Goal: Task Accomplishment & Management: Use online tool/utility

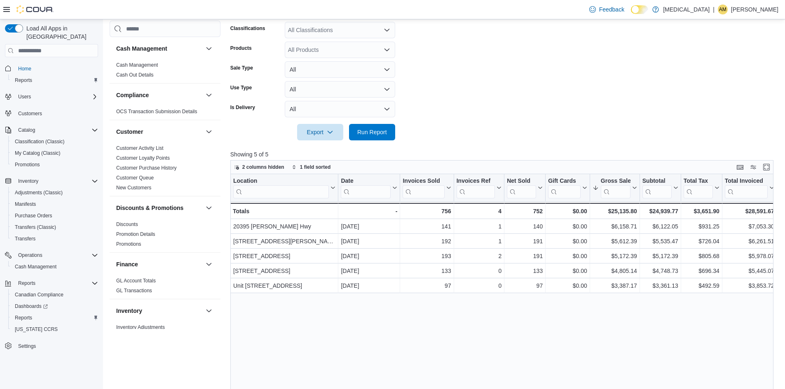
scroll to position [492, 0]
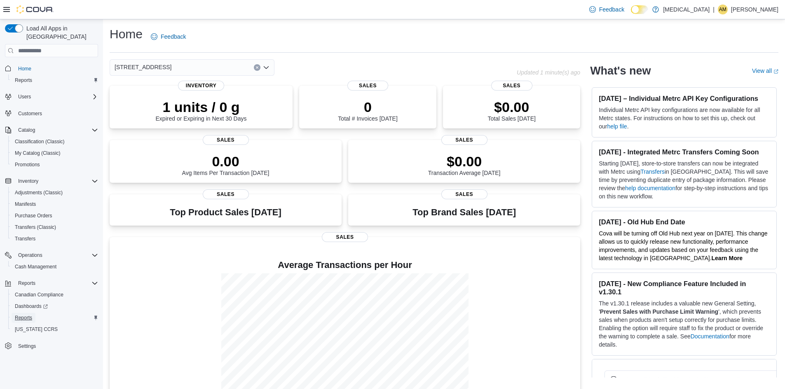
click at [24, 313] on span "Reports" at bounding box center [23, 318] width 17 height 10
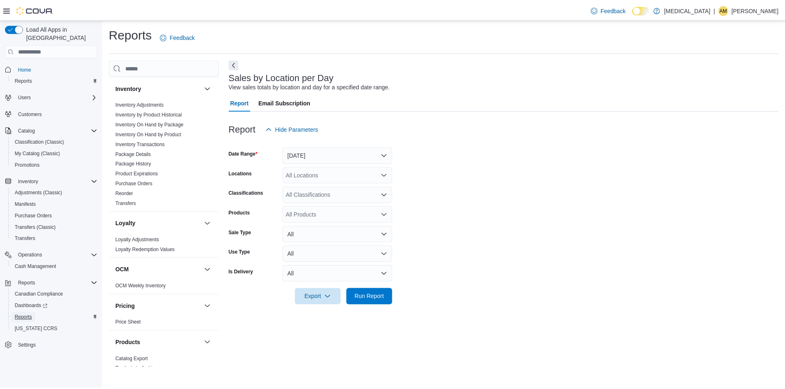
scroll to position [330, 0]
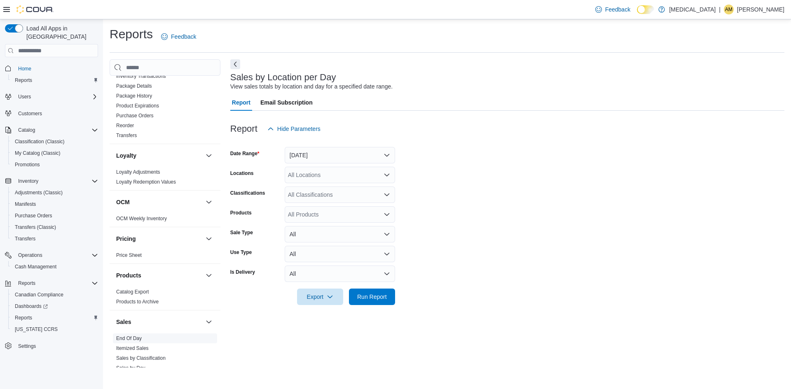
click at [122, 338] on link "End Of Day" at bounding box center [129, 339] width 26 height 6
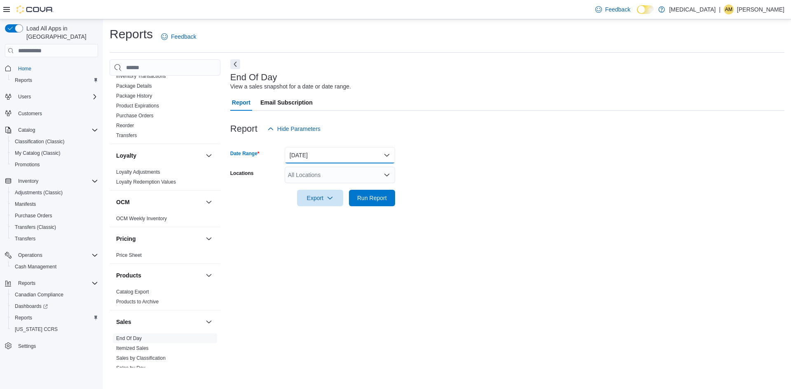
click at [387, 153] on button "[DATE]" at bounding box center [340, 155] width 110 height 16
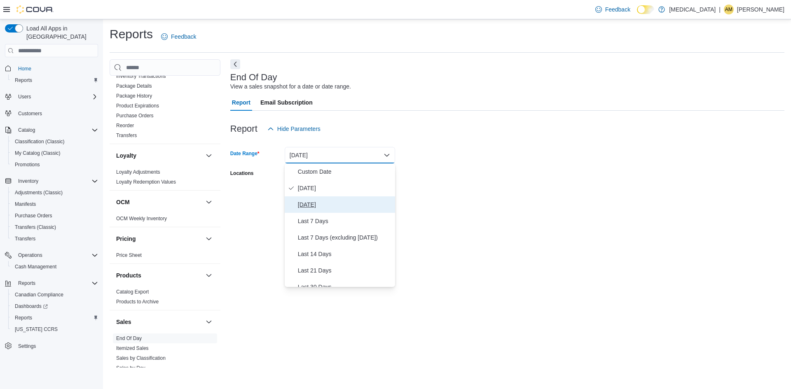
click at [310, 206] on span "[DATE]" at bounding box center [345, 205] width 94 height 10
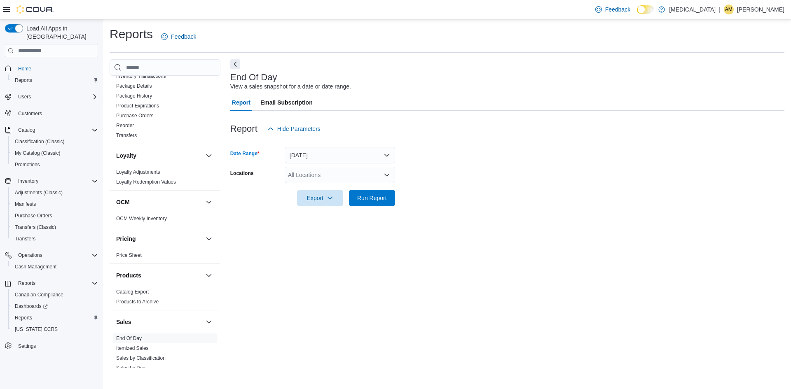
click at [471, 174] on form "Date Range [DATE] Locations All Locations Export Run Report" at bounding box center [507, 171] width 554 height 69
click at [383, 174] on div "All Locations" at bounding box center [340, 175] width 110 height 16
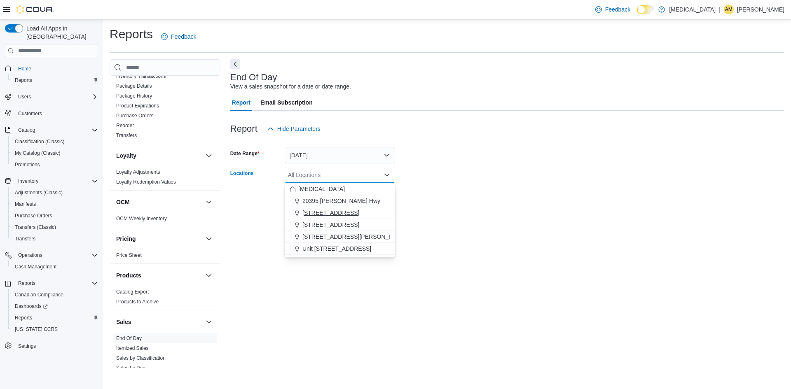
click at [343, 215] on span "[STREET_ADDRESS]" at bounding box center [330, 213] width 57 height 8
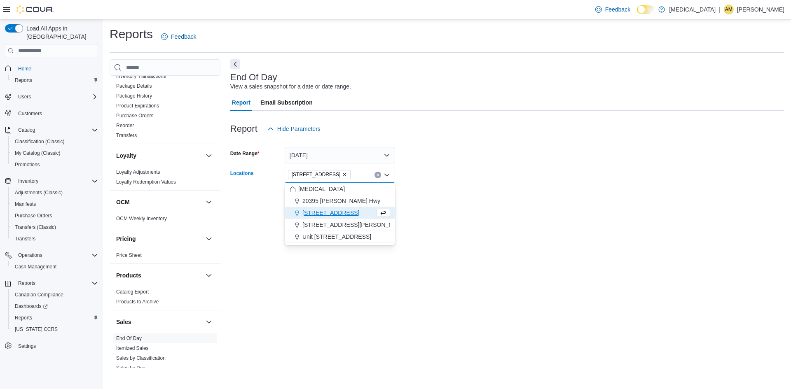
click at [520, 192] on form "Date Range [DATE] Locations [STREET_ADDRESS] Combo box. Selected. [STREET_ADDRE…" at bounding box center [507, 171] width 554 height 69
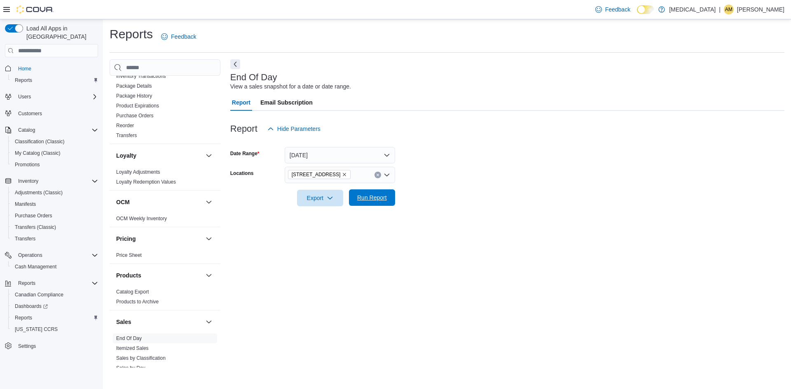
click at [370, 199] on span "Run Report" at bounding box center [372, 198] width 30 height 8
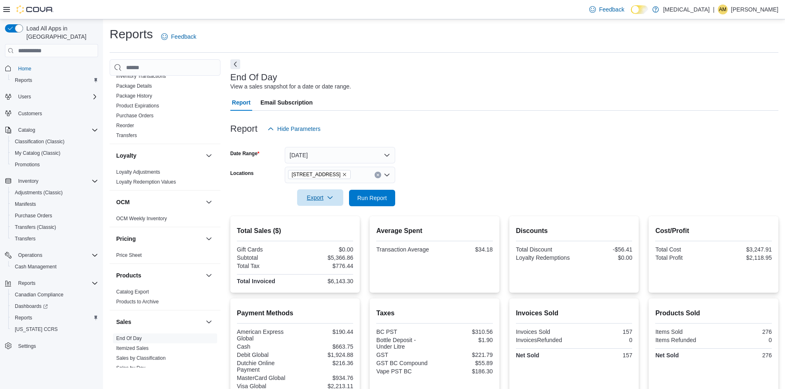
click at [319, 199] on span "Export" at bounding box center [320, 198] width 36 height 16
click at [323, 228] on span "Export to Pdf" at bounding box center [321, 231] width 37 height 7
click at [23, 315] on span "Reports" at bounding box center [23, 318] width 17 height 7
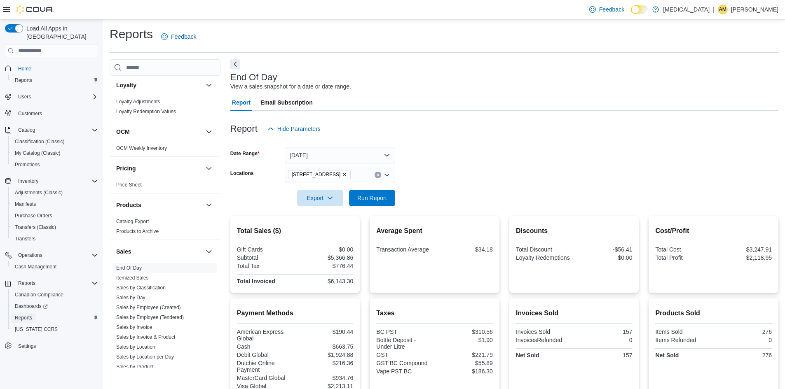
scroll to position [492, 0]
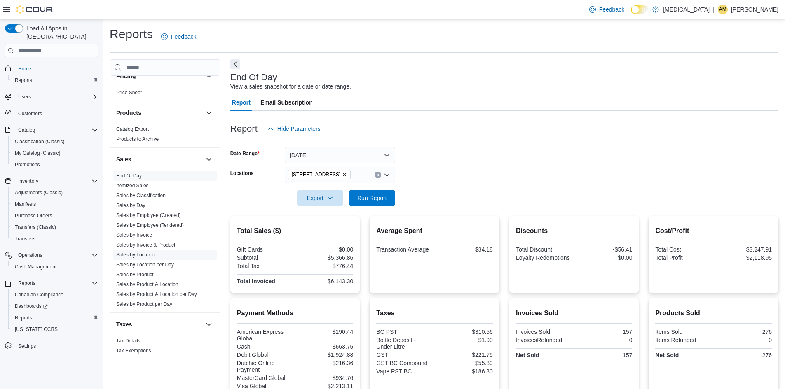
click at [141, 255] on link "Sales by Location" at bounding box center [135, 255] width 39 height 6
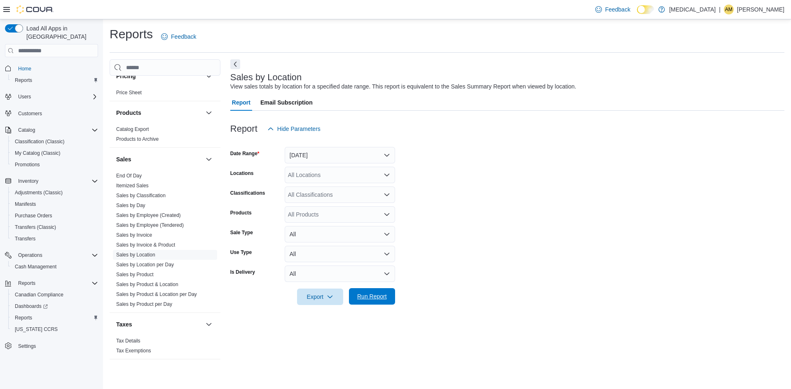
click at [390, 298] on span "Run Report" at bounding box center [372, 296] width 36 height 16
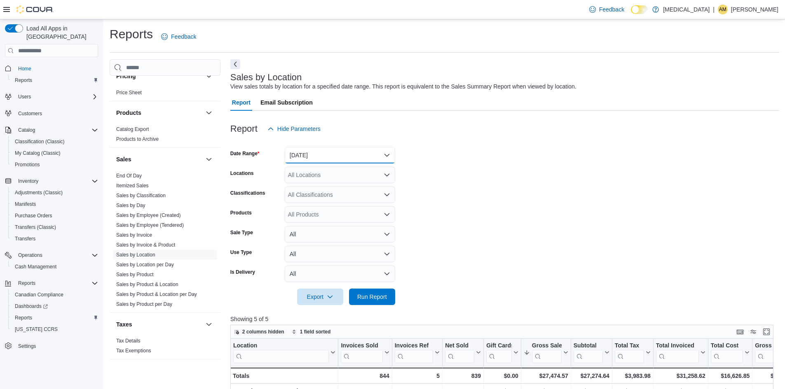
click at [387, 155] on button "[DATE]" at bounding box center [340, 155] width 110 height 16
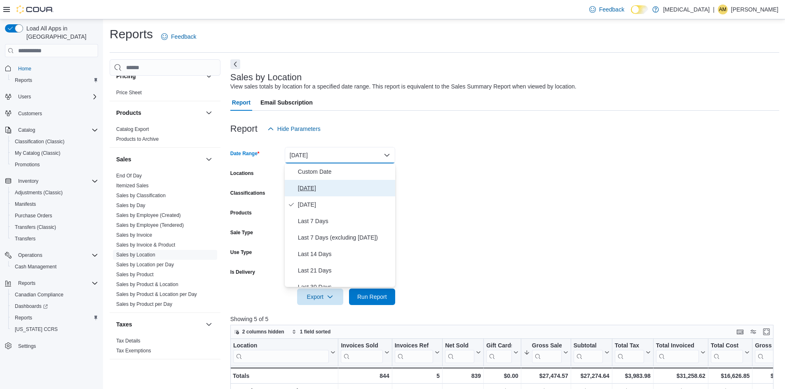
click at [299, 190] on span "[DATE]" at bounding box center [345, 188] width 94 height 10
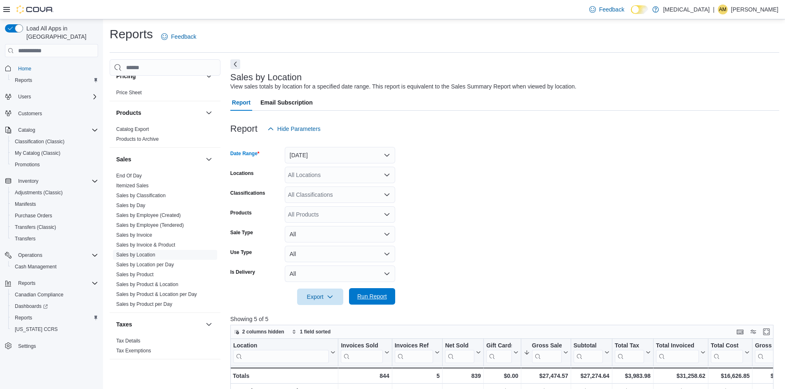
click at [372, 297] on span "Run Report" at bounding box center [372, 297] width 30 height 8
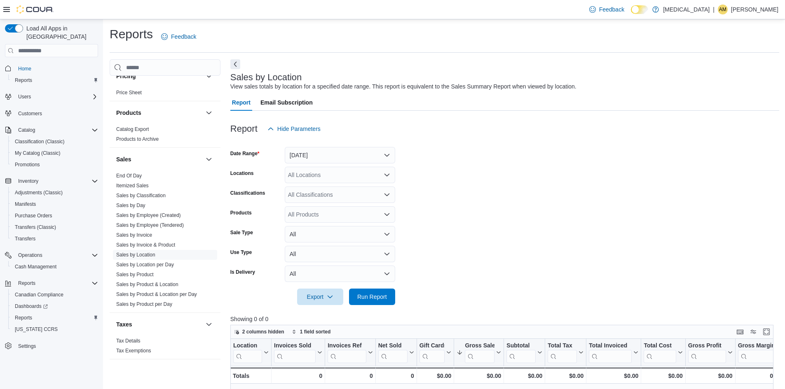
scroll to position [124, 0]
